Goal: Information Seeking & Learning: Learn about a topic

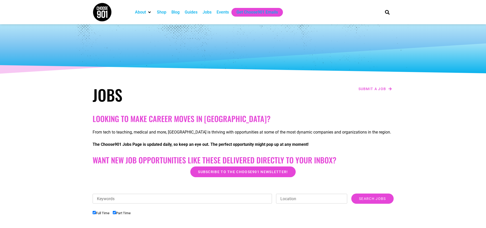
click at [205, 11] on div "Jobs" at bounding box center [207, 12] width 9 height 6
click at [207, 13] on div "Jobs" at bounding box center [207, 12] width 9 height 6
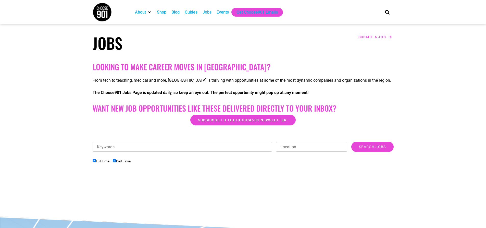
scroll to position [153, 0]
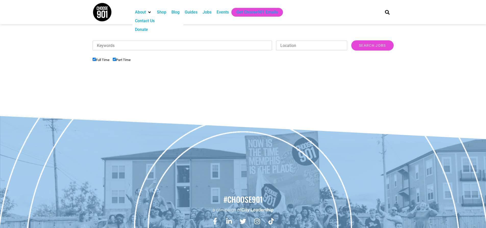
click at [100, 9] on img at bounding box center [102, 12] width 19 height 19
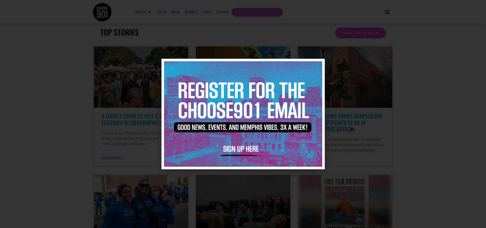
scroll to position [128, 0]
click at [319, 64] on icon "Close" at bounding box center [318, 66] width 4 height 4
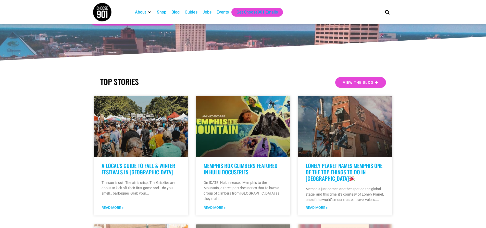
scroll to position [0, 0]
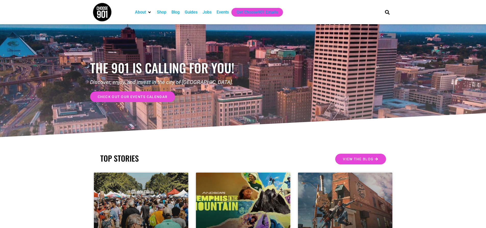
click at [203, 11] on div "Jobs" at bounding box center [207, 12] width 14 height 9
click at [208, 11] on div "Jobs" at bounding box center [207, 12] width 9 height 6
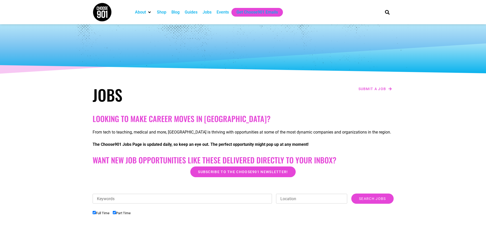
click at [151, 197] on input "Keywords" at bounding box center [183, 199] width 180 height 10
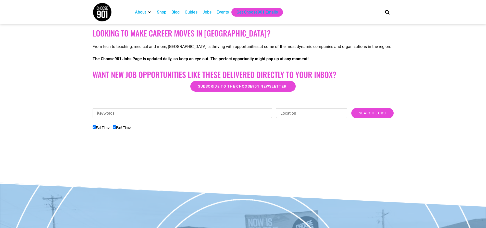
scroll to position [77, 0]
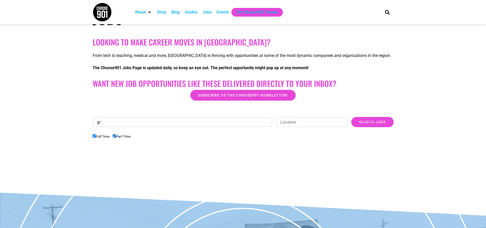
type input "g"
type input "n"
click at [351, 117] on input "Search Jobs" at bounding box center [372, 122] width 42 height 10
click at [377, 124] on input "Search Jobs" at bounding box center [372, 122] width 42 height 10
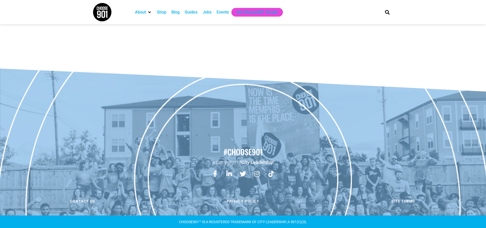
scroll to position [73, 0]
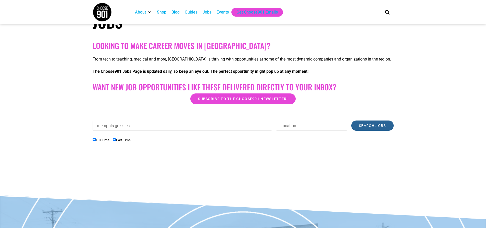
click at [366, 125] on input "Search Jobs" at bounding box center [372, 125] width 42 height 10
click at [141, 126] on input "memphis grizzlies" at bounding box center [183, 126] width 180 height 10
drag, startPoint x: 111, startPoint y: 128, endPoint x: 64, endPoint y: 128, distance: 47.0
click at [64, 128] on section "Looking to make career moves in [GEOGRAPHIC_DATA]? From tech to teaching, medic…" at bounding box center [243, 111] width 486 height 144
type input "grizzlies"
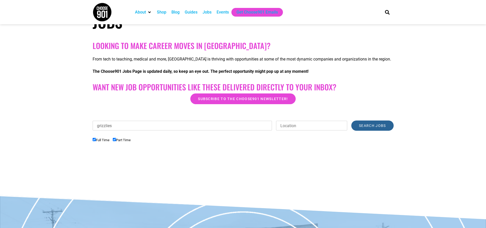
click at [375, 121] on input "Search Jobs" at bounding box center [372, 125] width 42 height 10
click at [375, 123] on input "Search Jobs" at bounding box center [372, 125] width 42 height 10
click at [351, 120] on input "Search Jobs" at bounding box center [372, 125] width 42 height 10
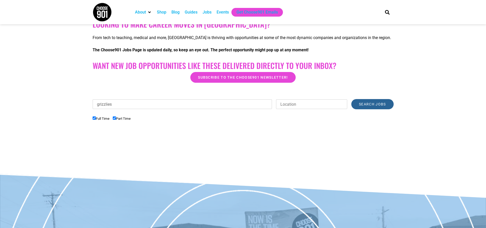
scroll to position [22, 0]
